Goal: Information Seeking & Learning: Learn about a topic

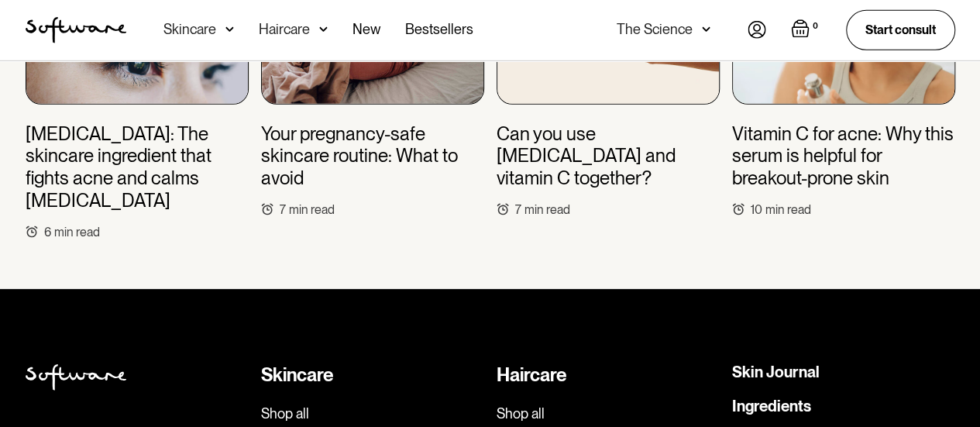
scroll to position [5216, 0]
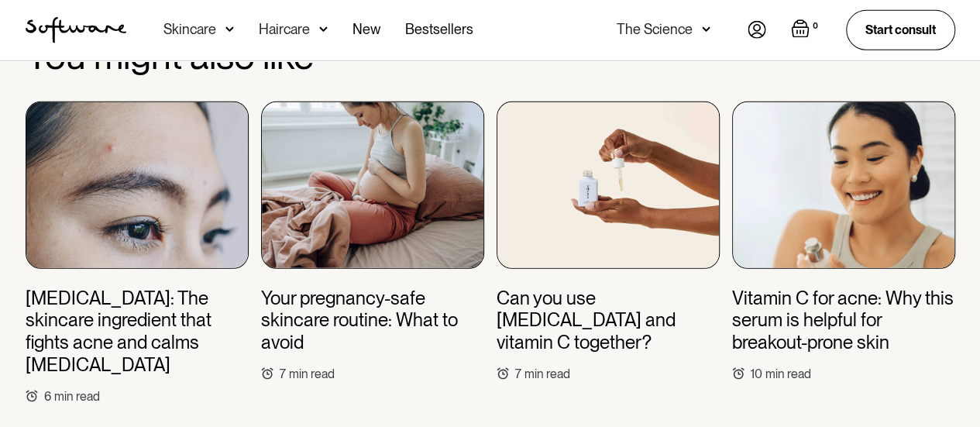
click at [547, 287] on h3 "Can you use niacinamide and vitamin C together?" at bounding box center [608, 320] width 223 height 67
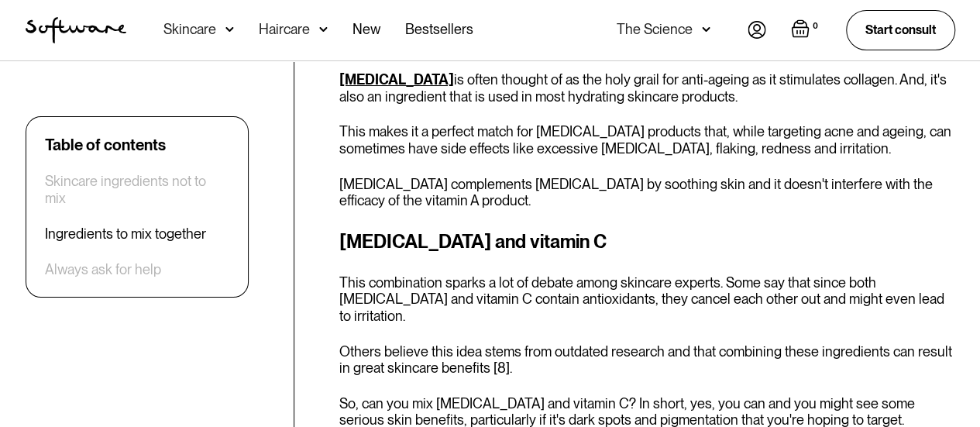
scroll to position [2583, 0]
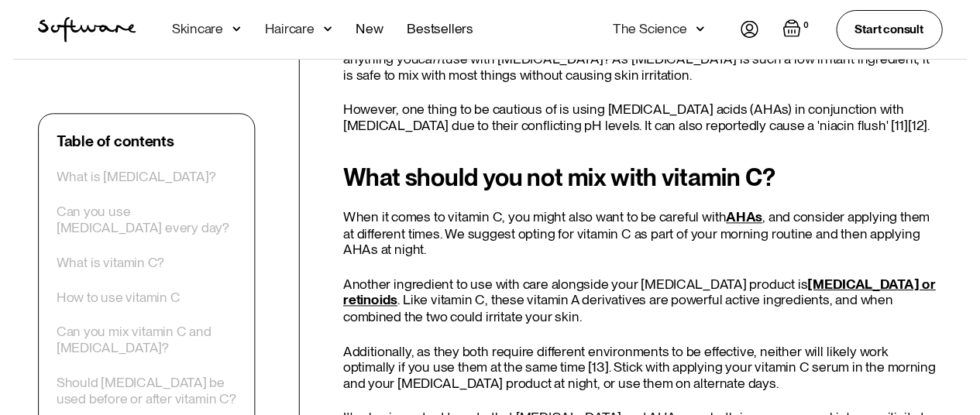
scroll to position [3331, 0]
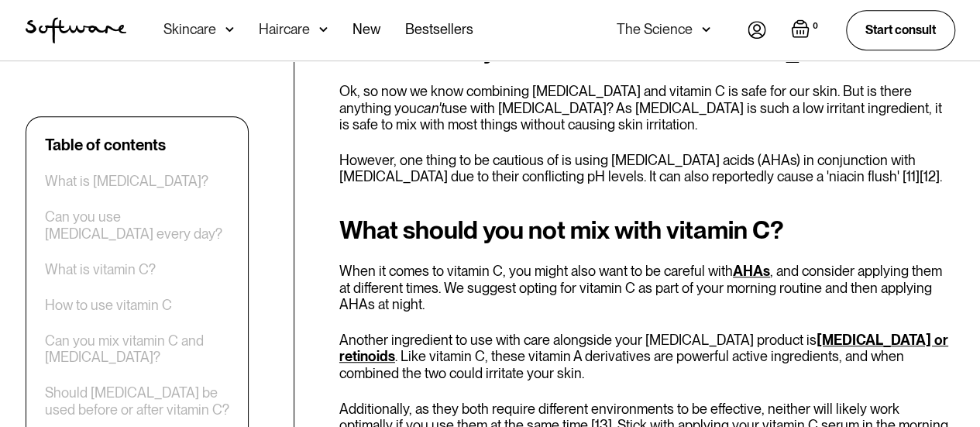
click at [216, 26] on div "Haircare" at bounding box center [189, 29] width 53 height 15
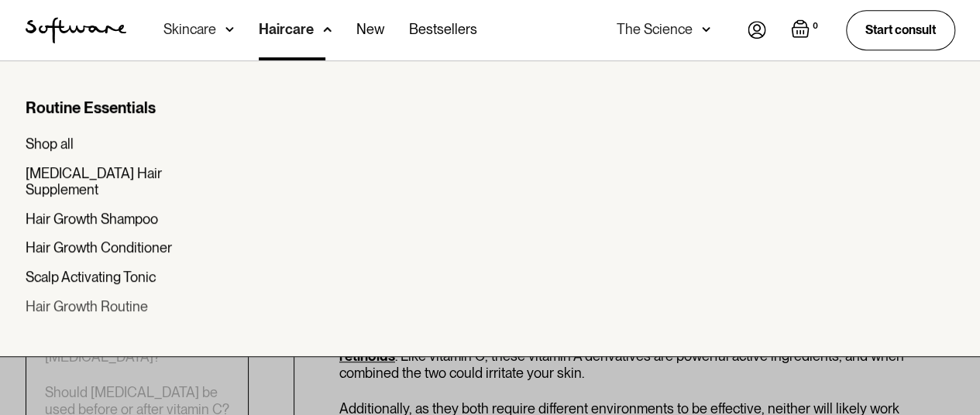
click at [112, 298] on div "Hair Growth Routine" at bounding box center [87, 306] width 122 height 17
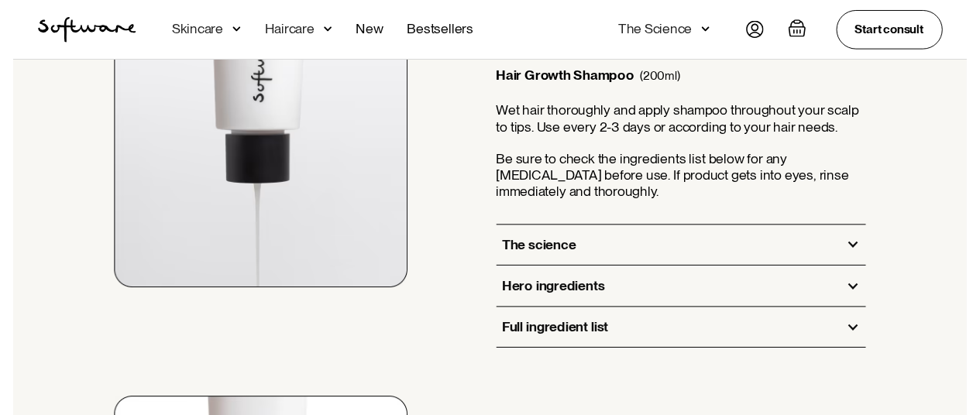
scroll to position [1239, 0]
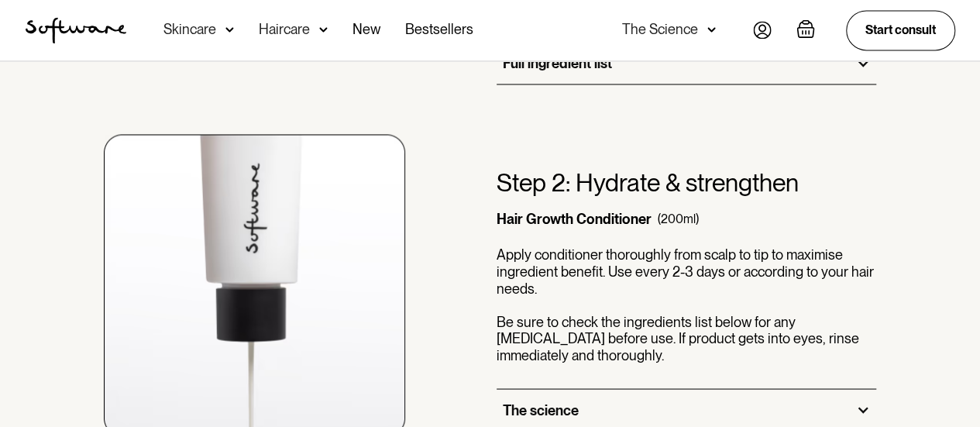
click at [658, 36] on div "The Science" at bounding box center [660, 29] width 76 height 15
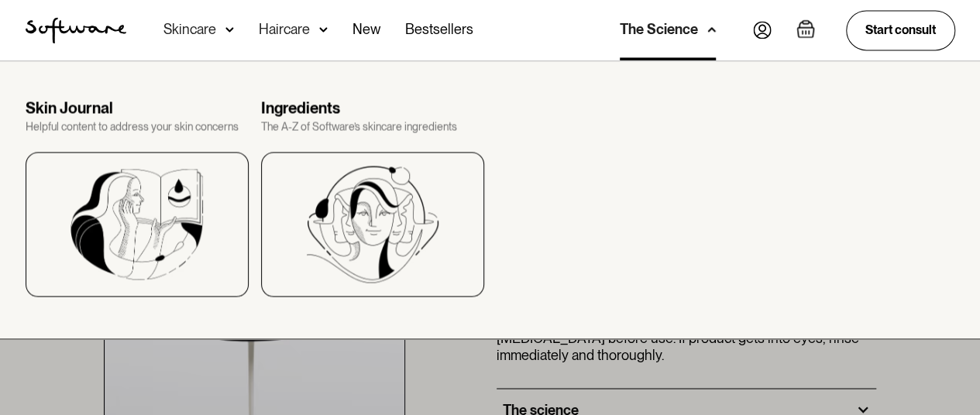
click at [658, 36] on div "The Science" at bounding box center [659, 29] width 78 height 15
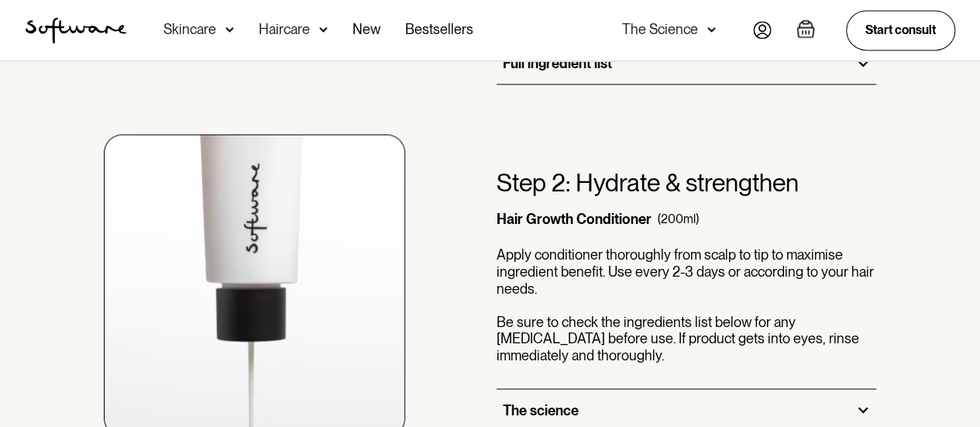
click at [648, 36] on div "The Science" at bounding box center [660, 29] width 76 height 15
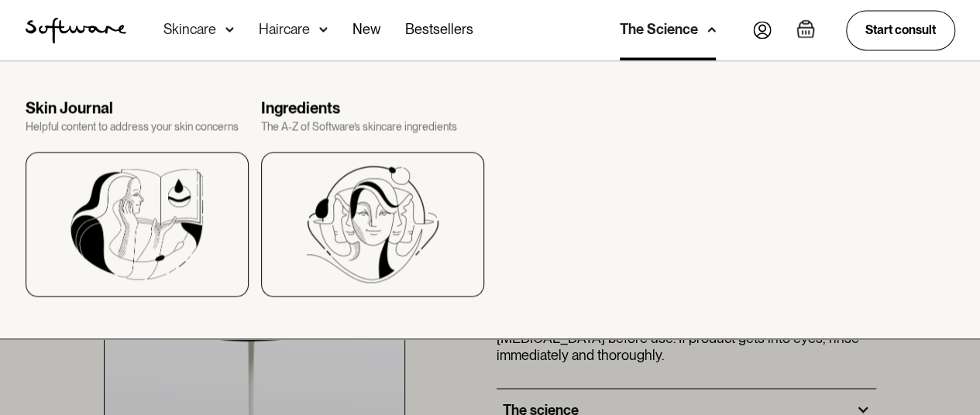
click at [15, 229] on div "Skin Journal Helpful content to address your skin concerns Ingredients The A-Z …" at bounding box center [490, 197] width 967 height 198
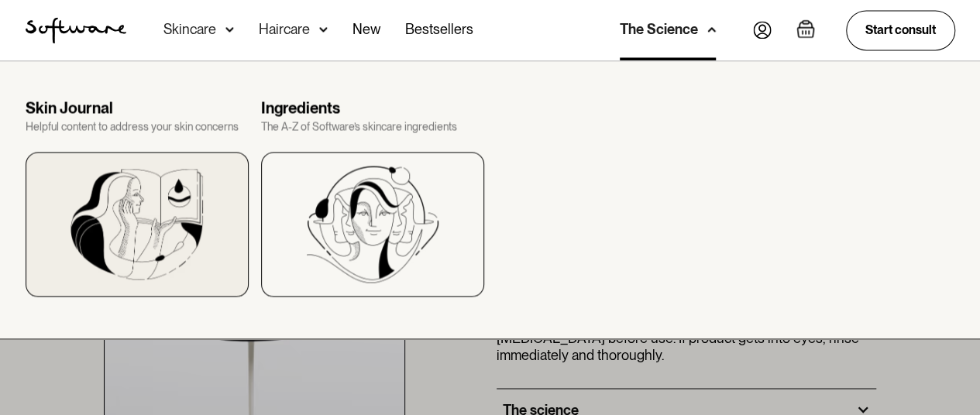
click at [129, 249] on img at bounding box center [136, 224] width 133 height 111
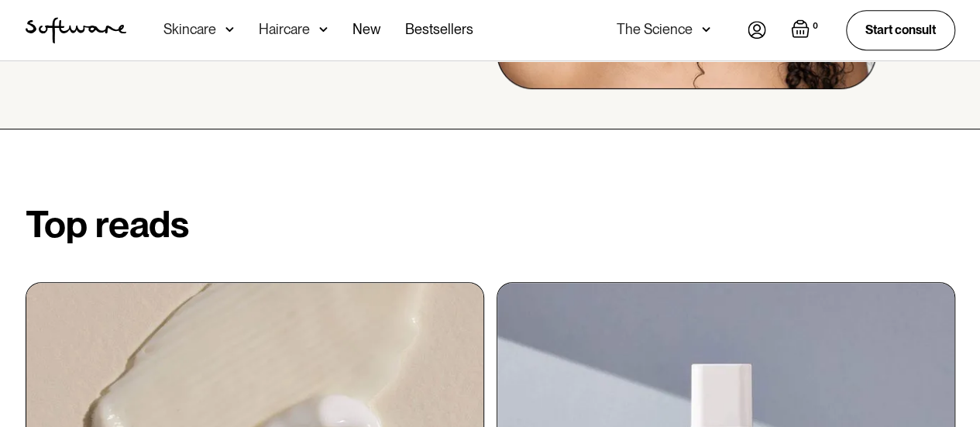
scroll to position [775, 0]
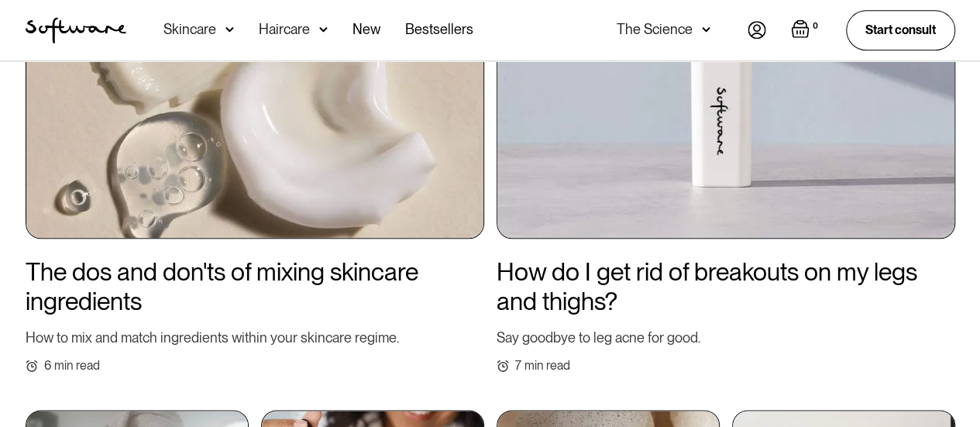
click at [692, 174] on img at bounding box center [726, 67] width 459 height 344
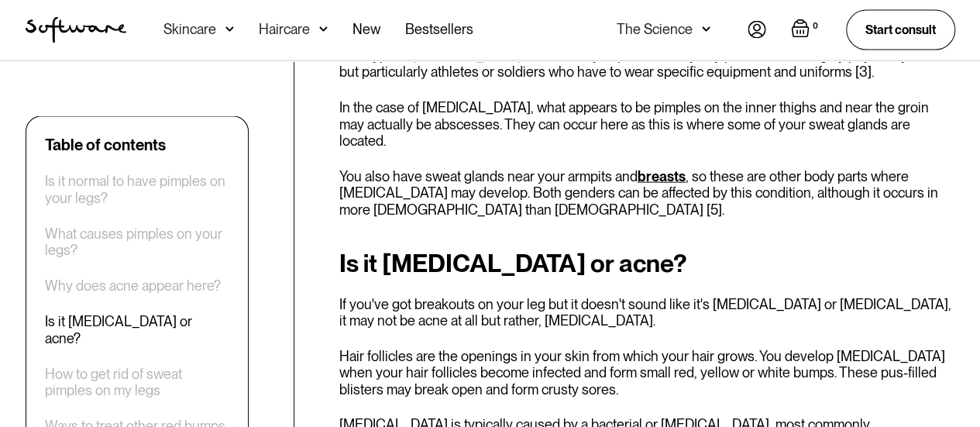
scroll to position [1627, 0]
